Goal: Check status

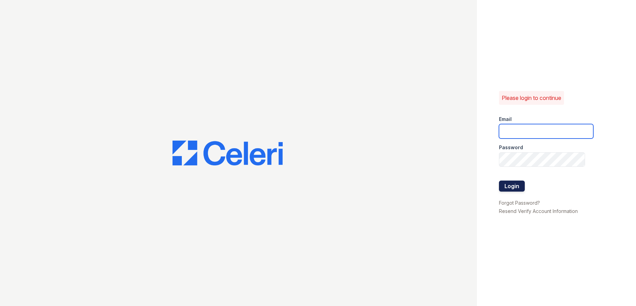
type input "[EMAIL_ADDRESS][DOMAIN_NAME]"
click at [522, 189] on button "Login" at bounding box center [512, 185] width 26 height 11
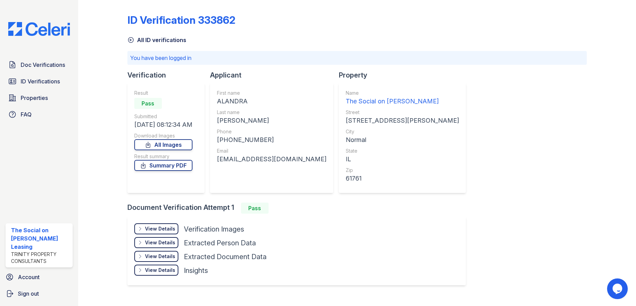
click at [150, 227] on div "View Details" at bounding box center [160, 228] width 30 height 7
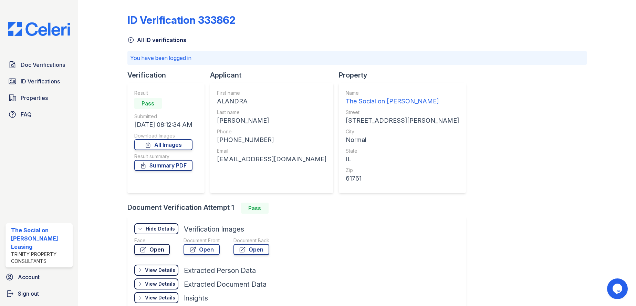
click at [148, 245] on link "Open" at bounding box center [151, 249] width 35 height 11
